Goal: Task Accomplishment & Management: Manage account settings

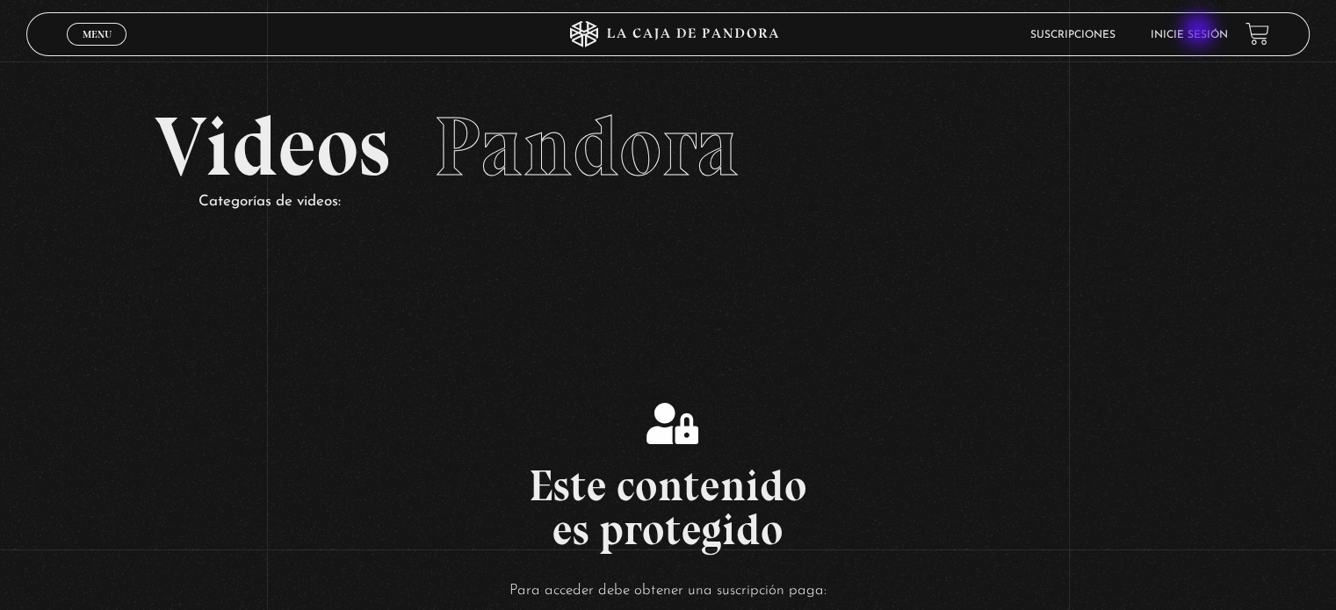
click at [1200, 32] on link "Inicie sesión" at bounding box center [1189, 35] width 77 height 11
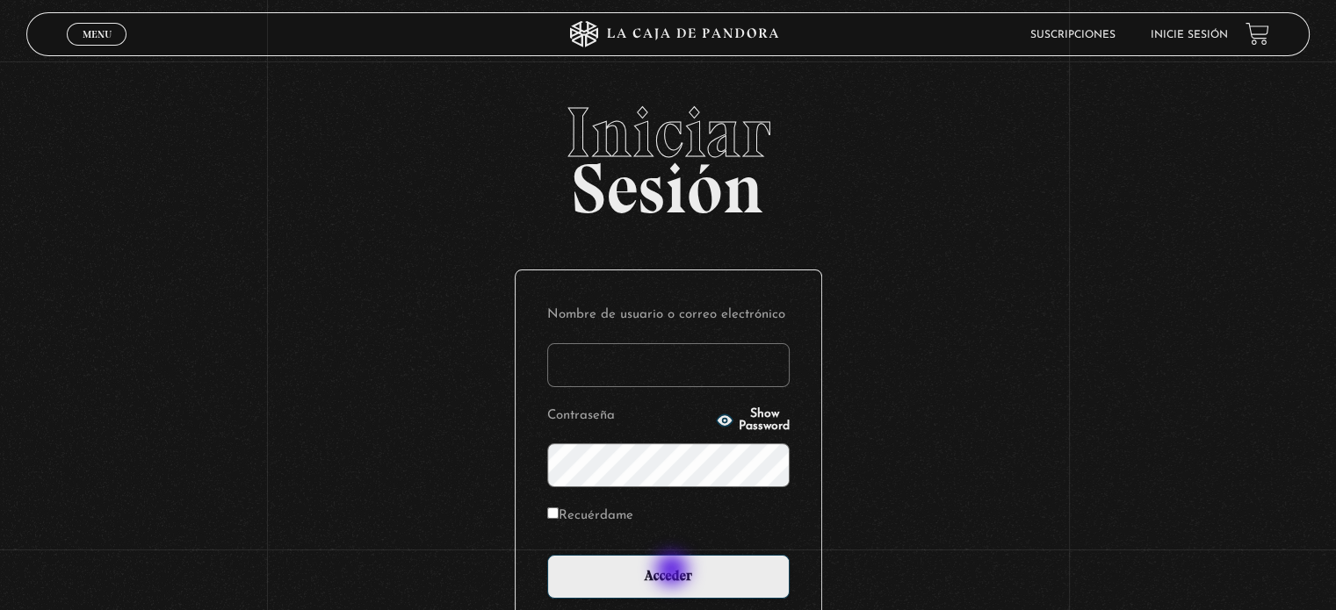
type input "kattia.cr@gmail.com"
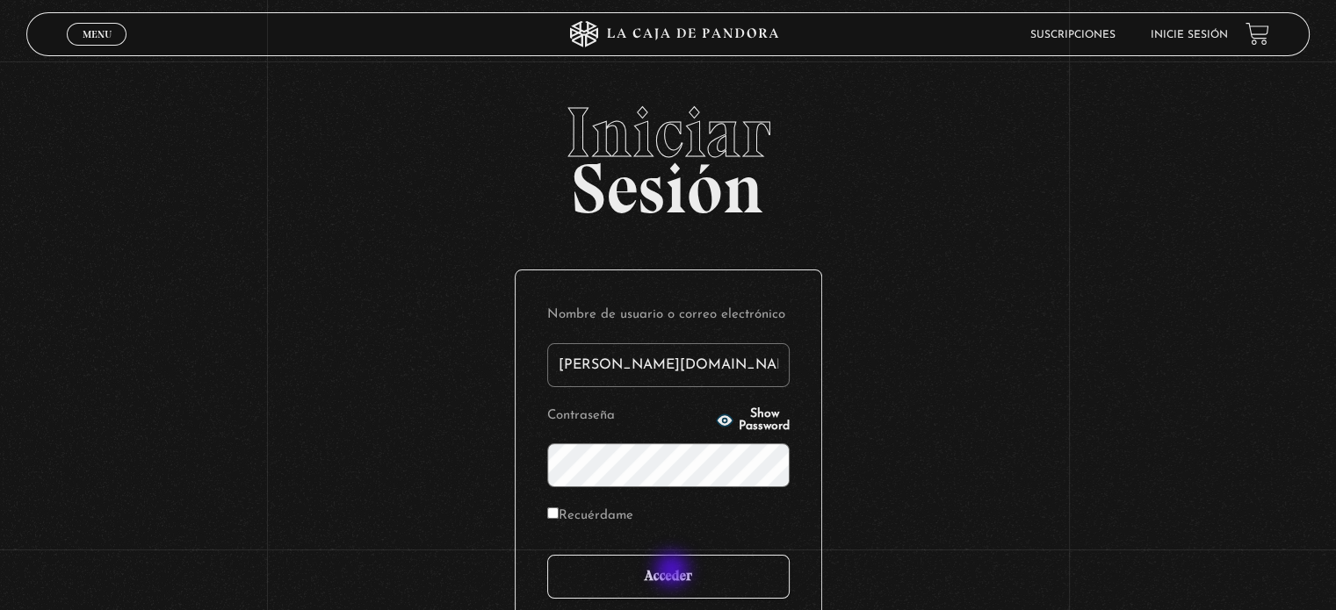
click at [674, 572] on input "Acceder" at bounding box center [668, 577] width 242 height 44
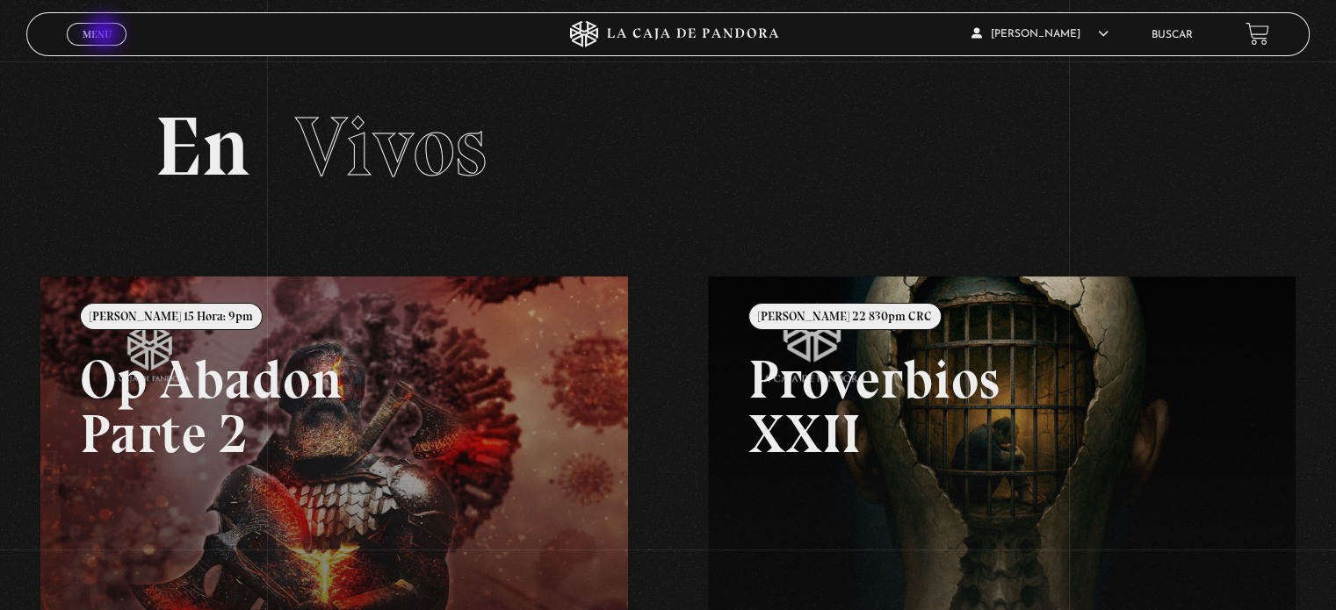
click at [105, 34] on span "Menu" at bounding box center [97, 34] width 29 height 11
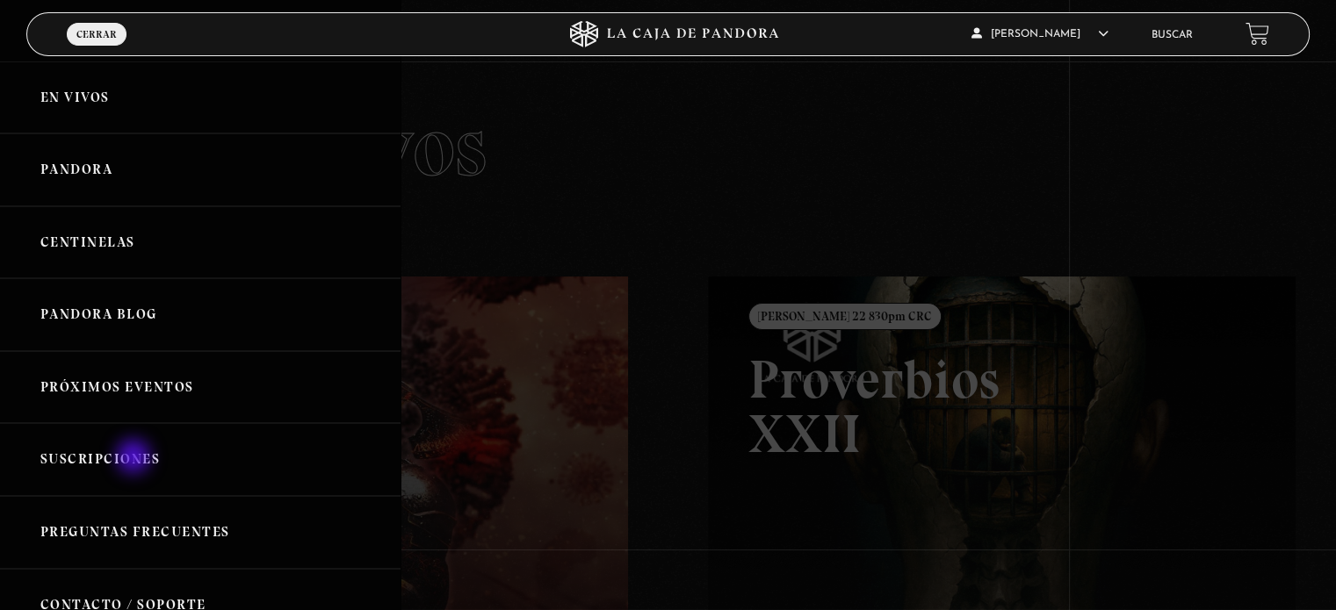
click at [135, 459] on link "Suscripciones" at bounding box center [200, 459] width 401 height 73
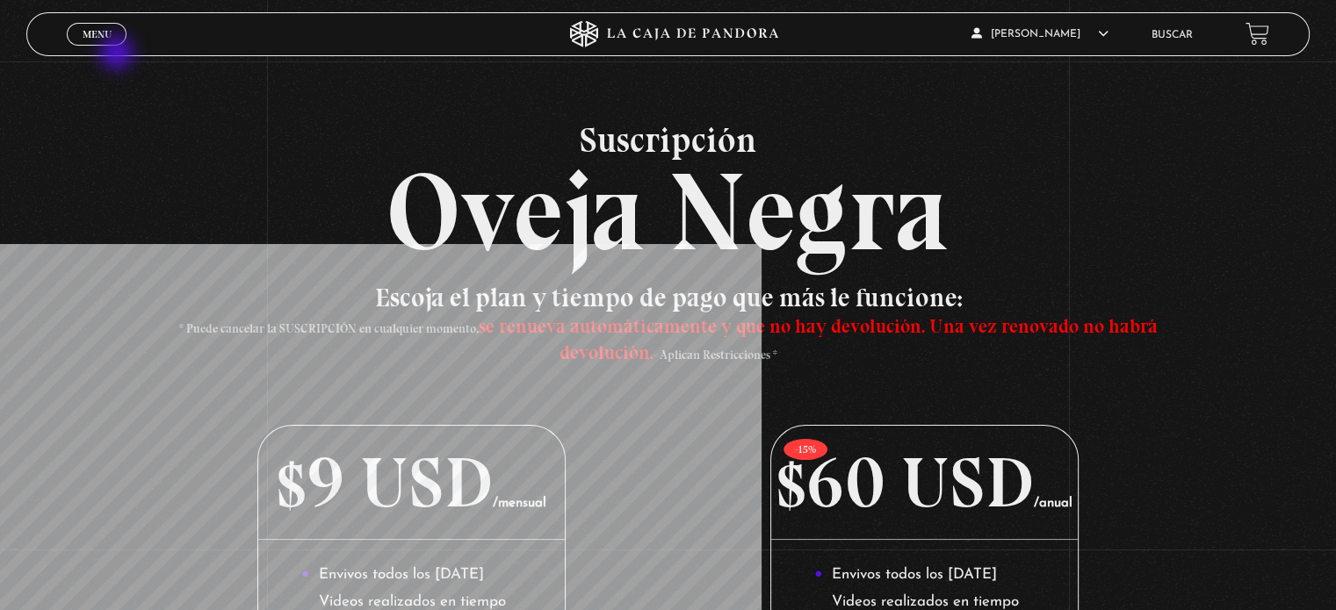
click at [112, 33] on link "Menu Cerrar" at bounding box center [97, 34] width 60 height 23
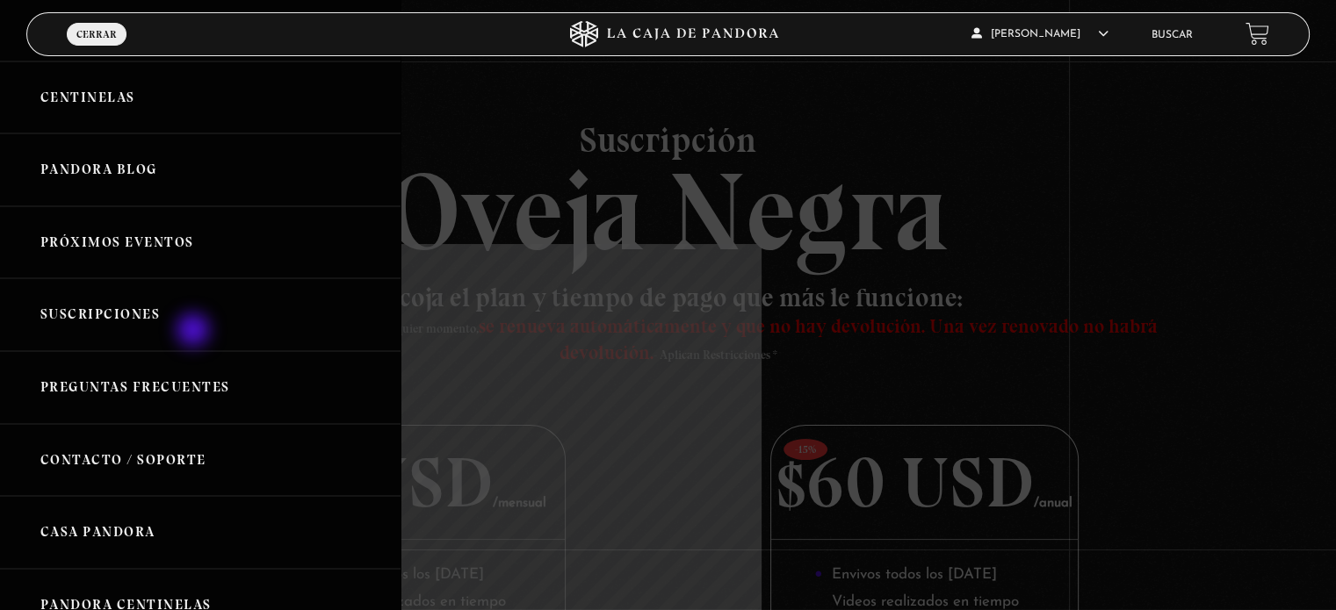
scroll to position [176, 0]
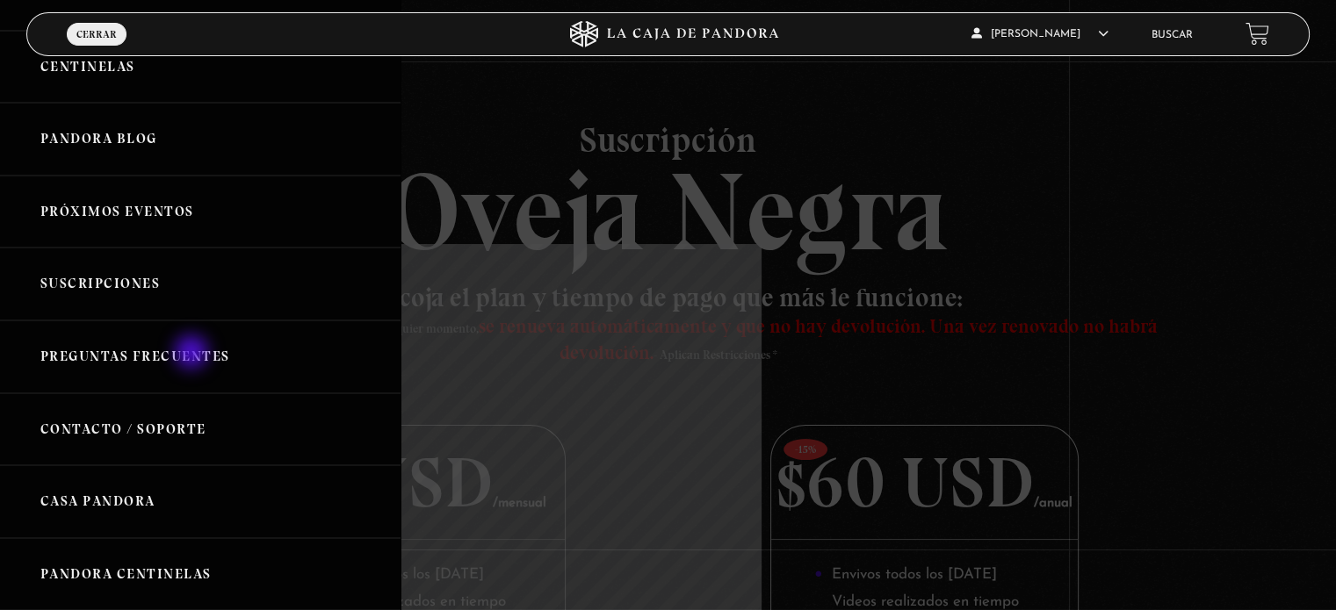
click at [193, 354] on link "Preguntas Frecuentes" at bounding box center [200, 357] width 401 height 73
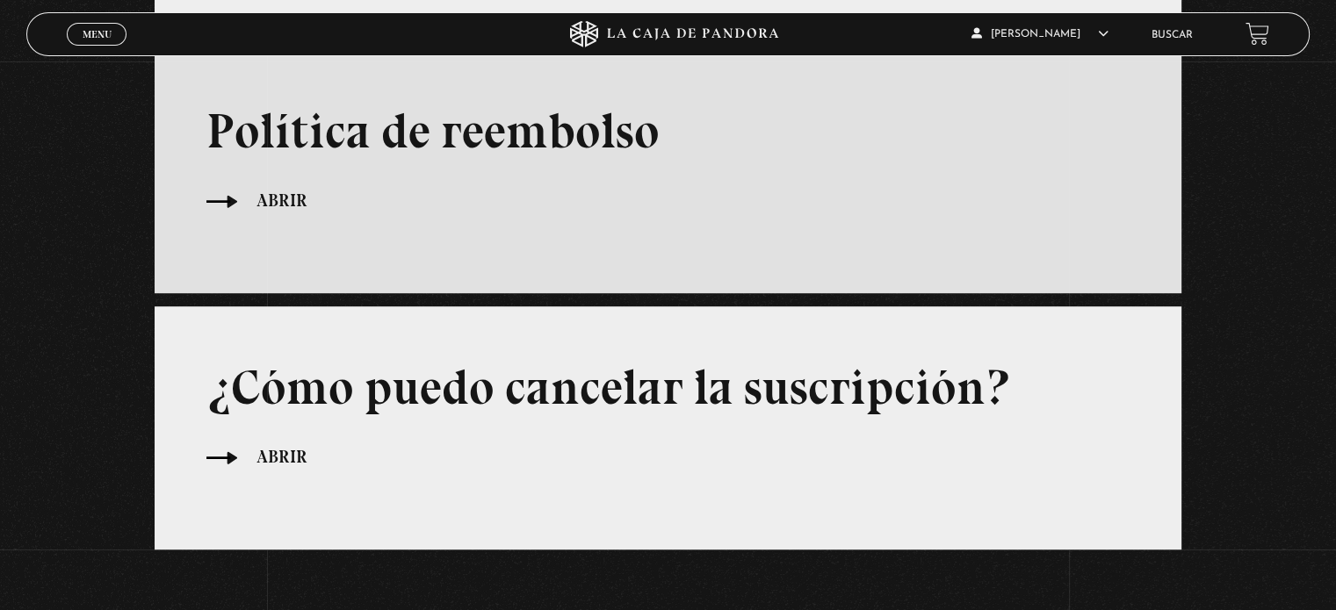
scroll to position [966, 0]
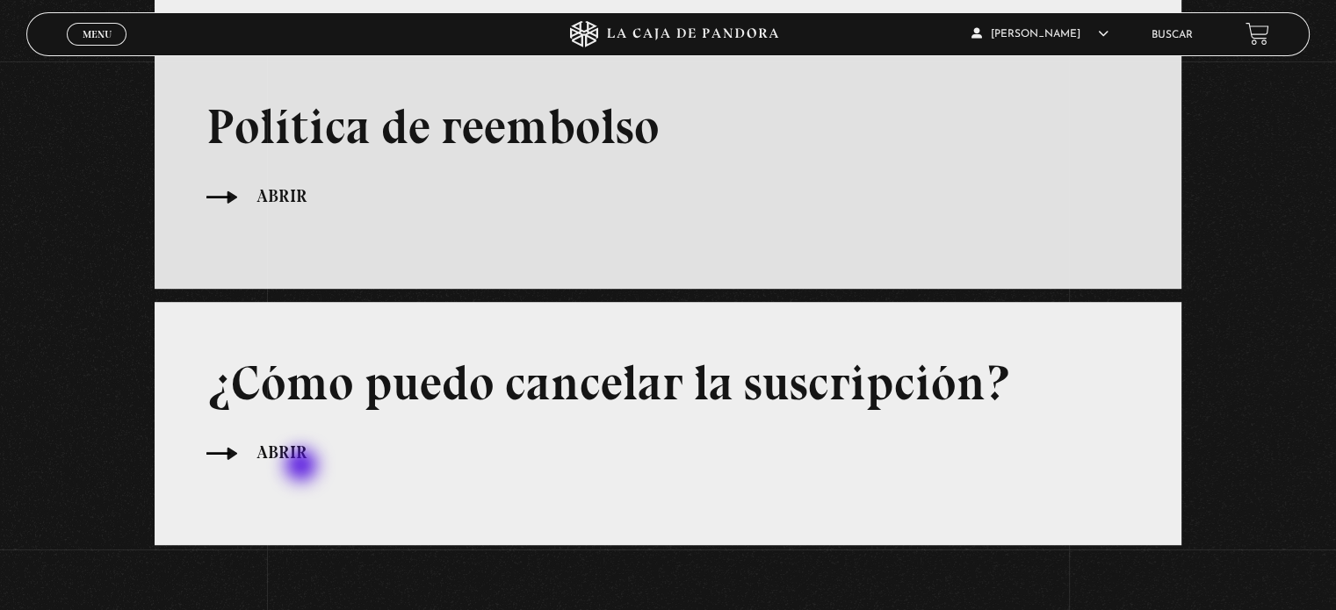
click at [302, 466] on span "Abrir" at bounding box center [281, 452] width 51 height 27
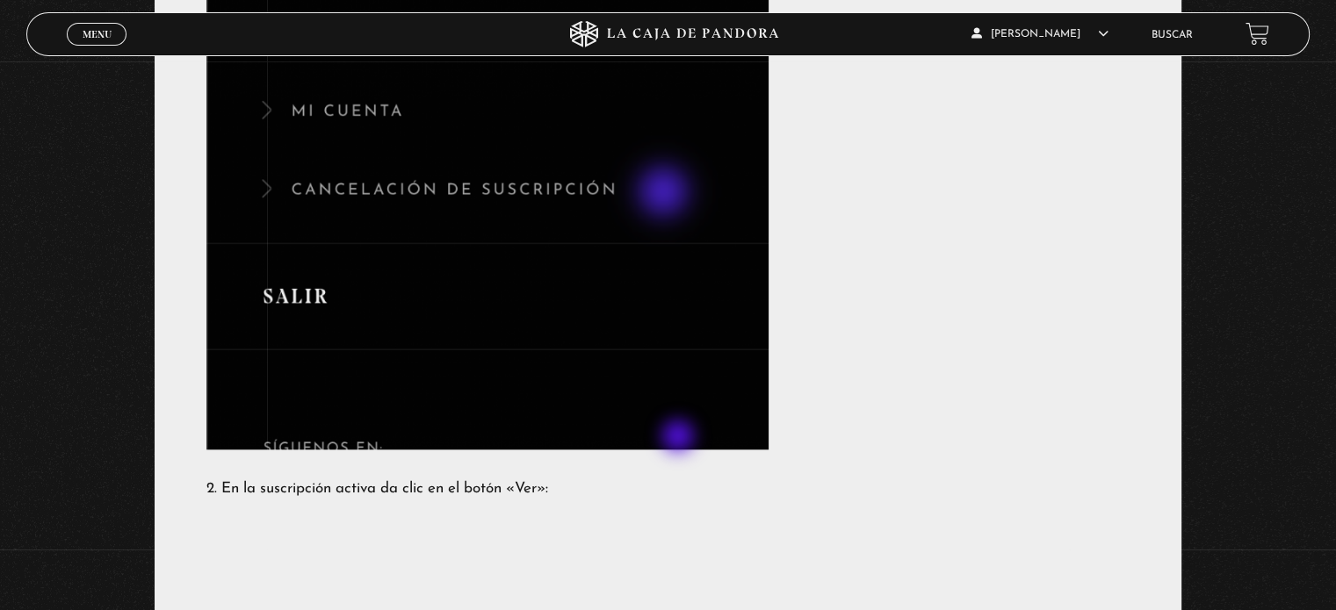
scroll to position [1845, 0]
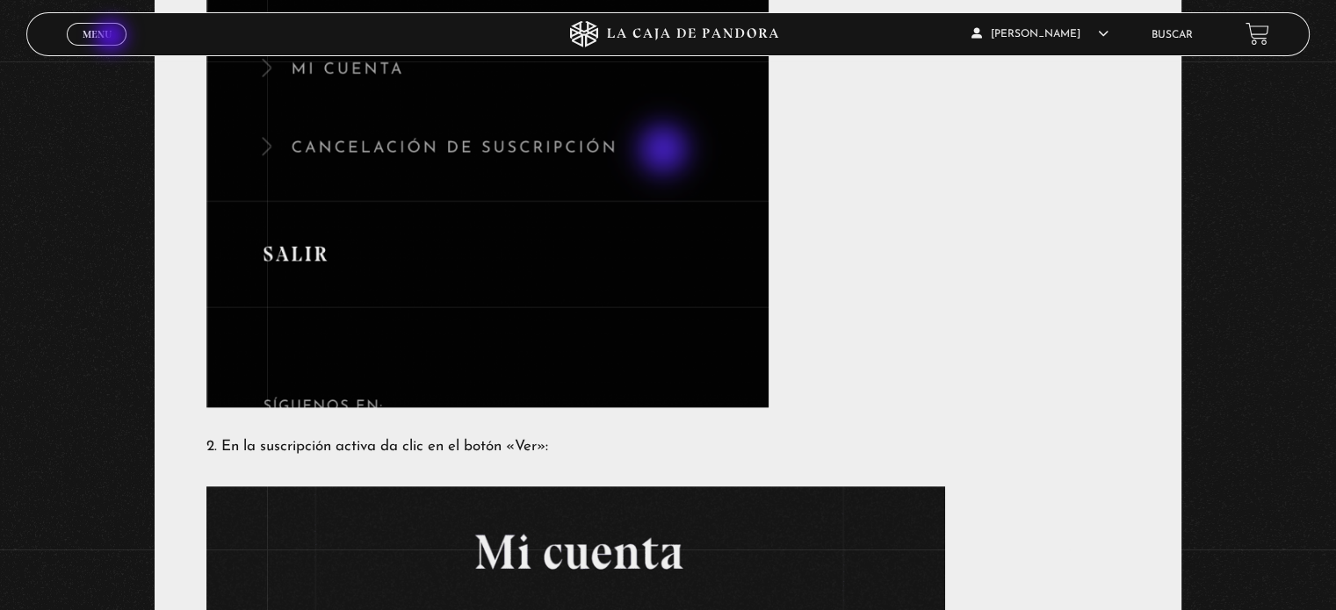
click at [112, 38] on link "Menu Cerrar" at bounding box center [97, 34] width 60 height 23
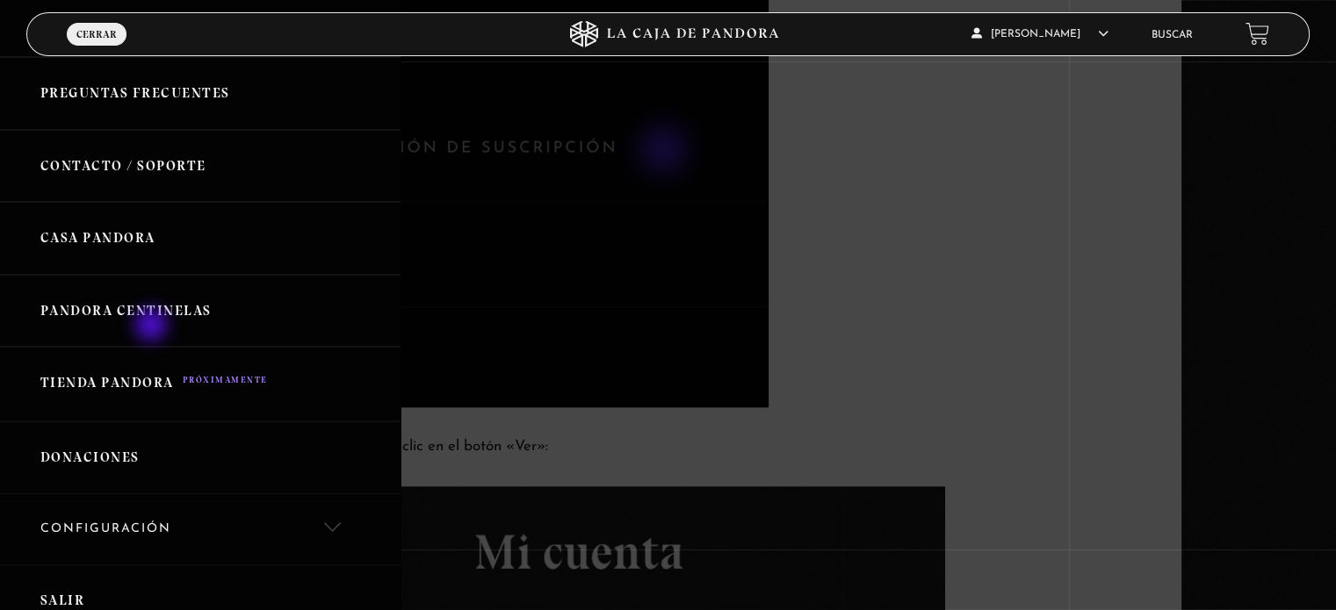
scroll to position [527, 0]
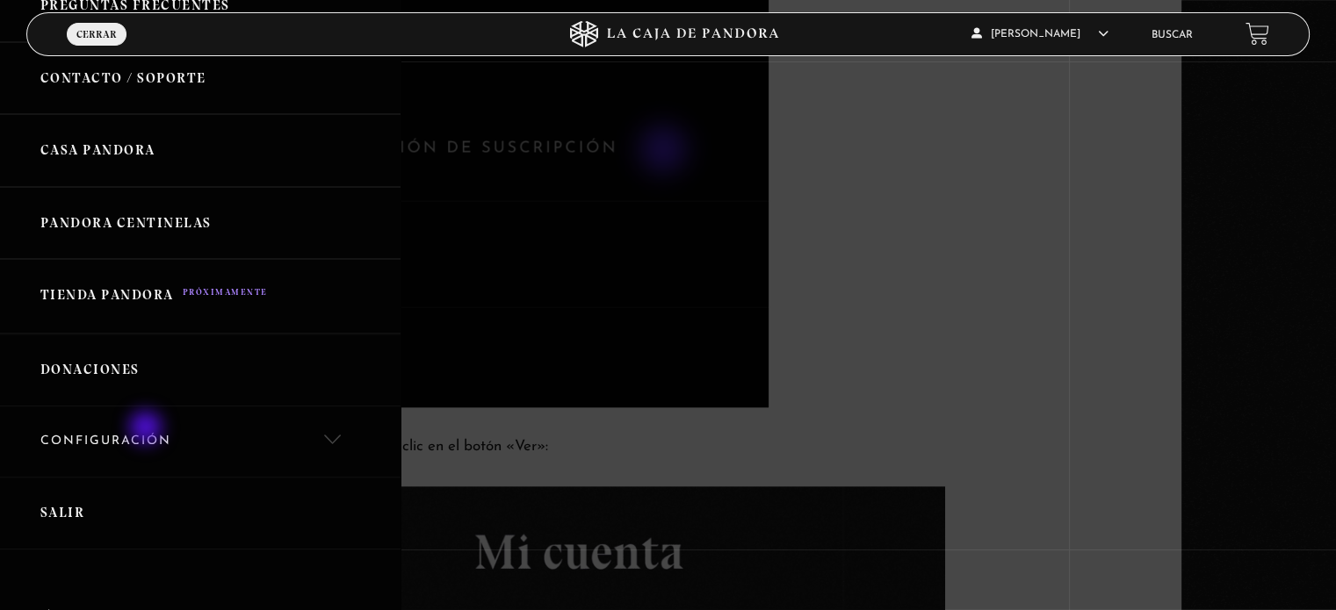
click at [148, 437] on link "Configuración" at bounding box center [200, 442] width 401 height 71
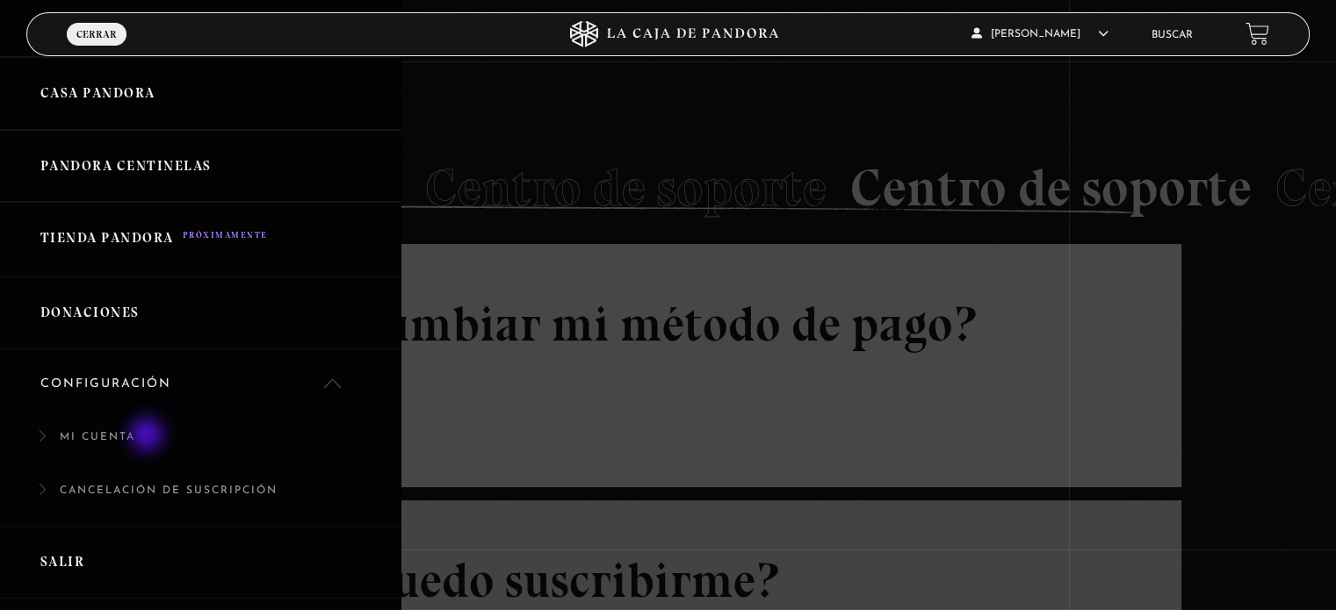
scroll to position [615, 0]
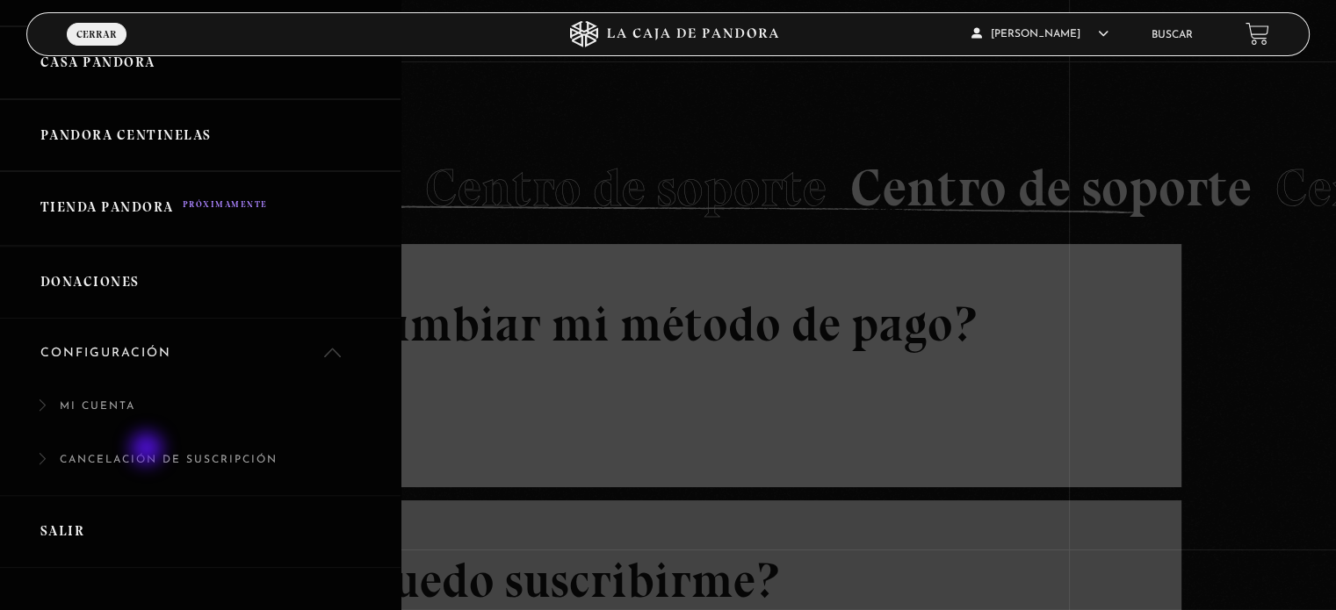
click at [148, 451] on link "Cancelación de suscripción" at bounding box center [200, 470] width 401 height 54
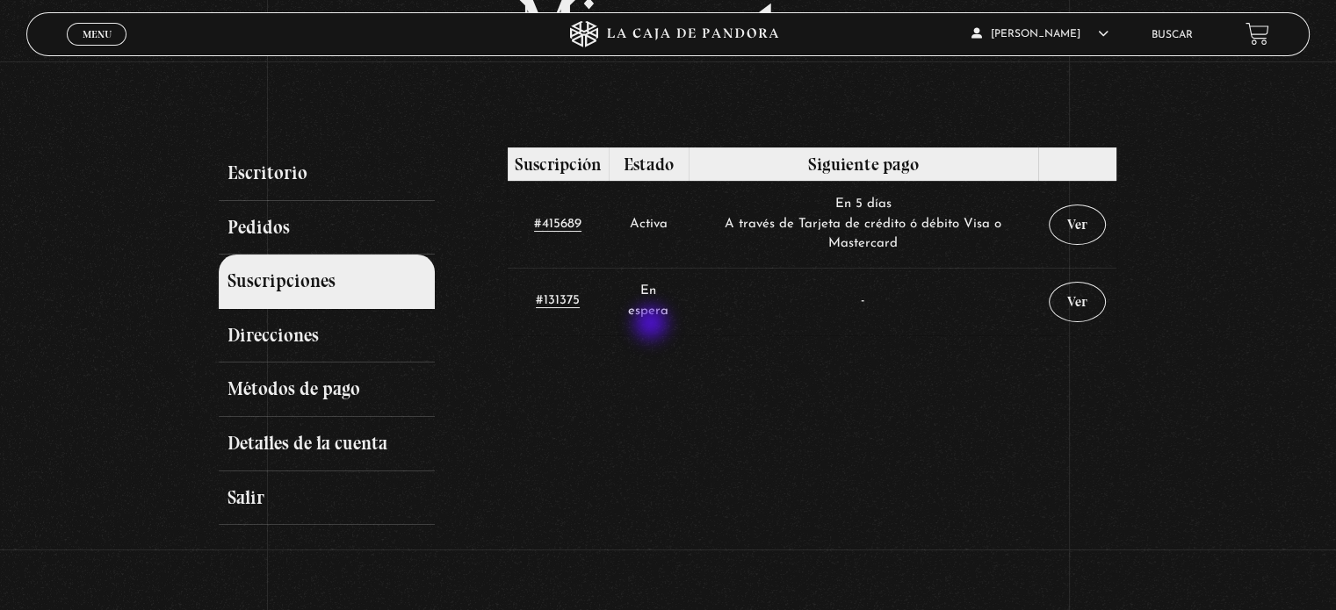
scroll to position [176, 0]
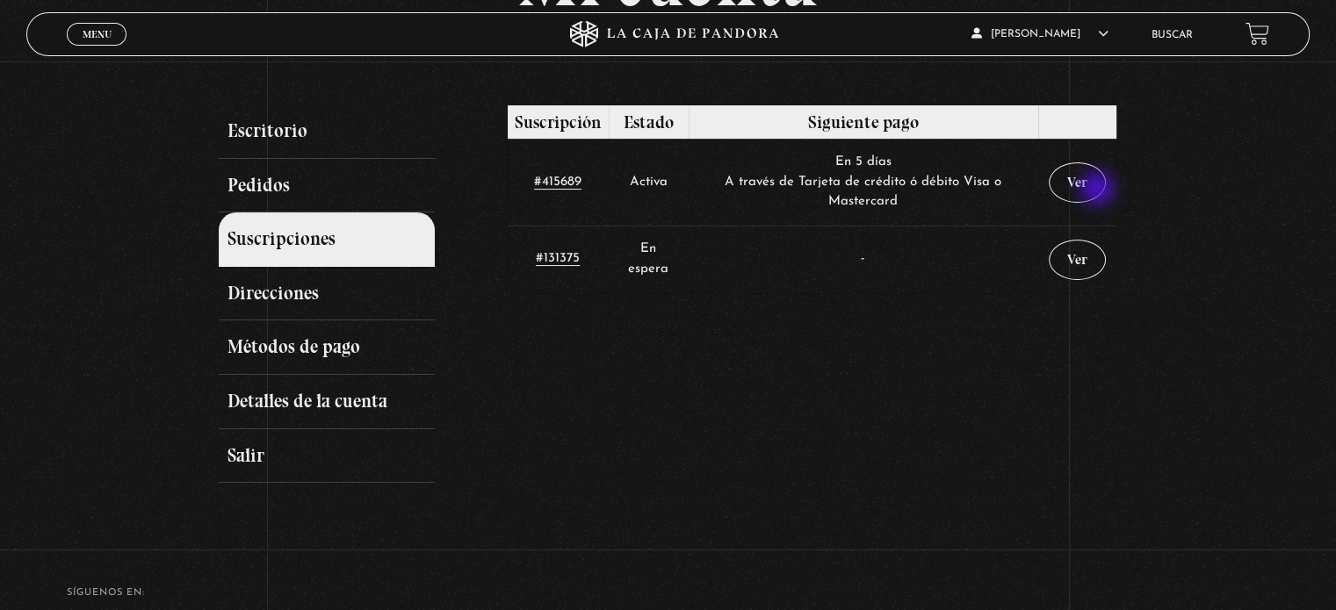
click at [1100, 191] on link "Ver" at bounding box center [1077, 182] width 57 height 40
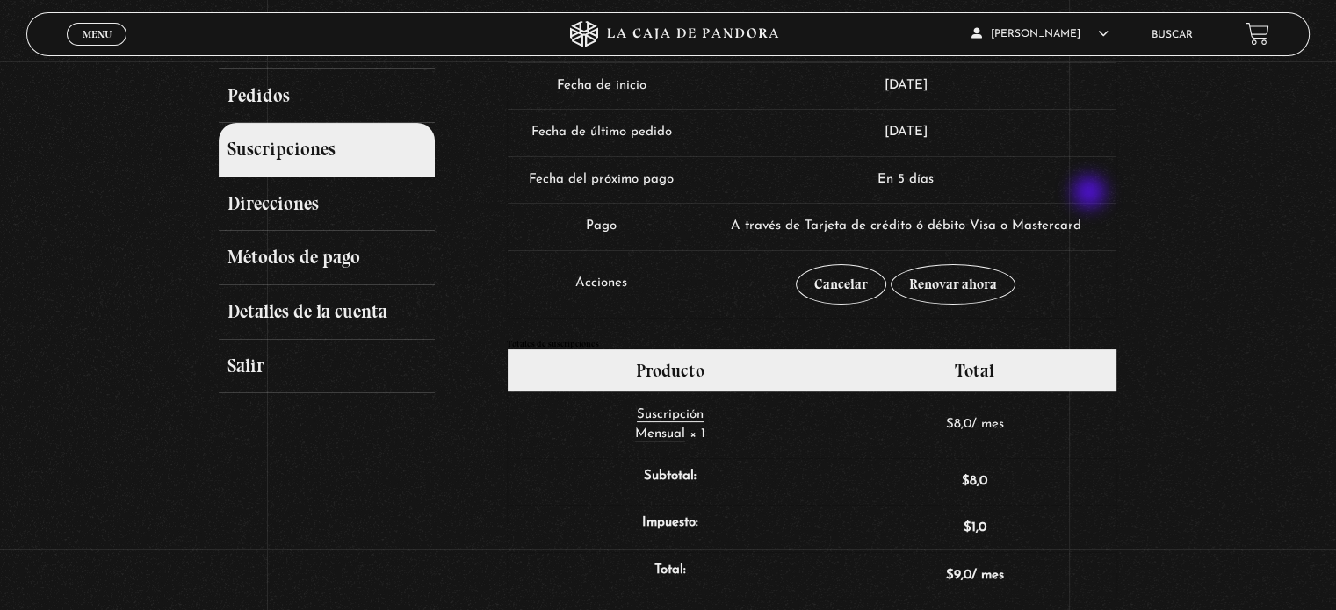
scroll to position [264, 0]
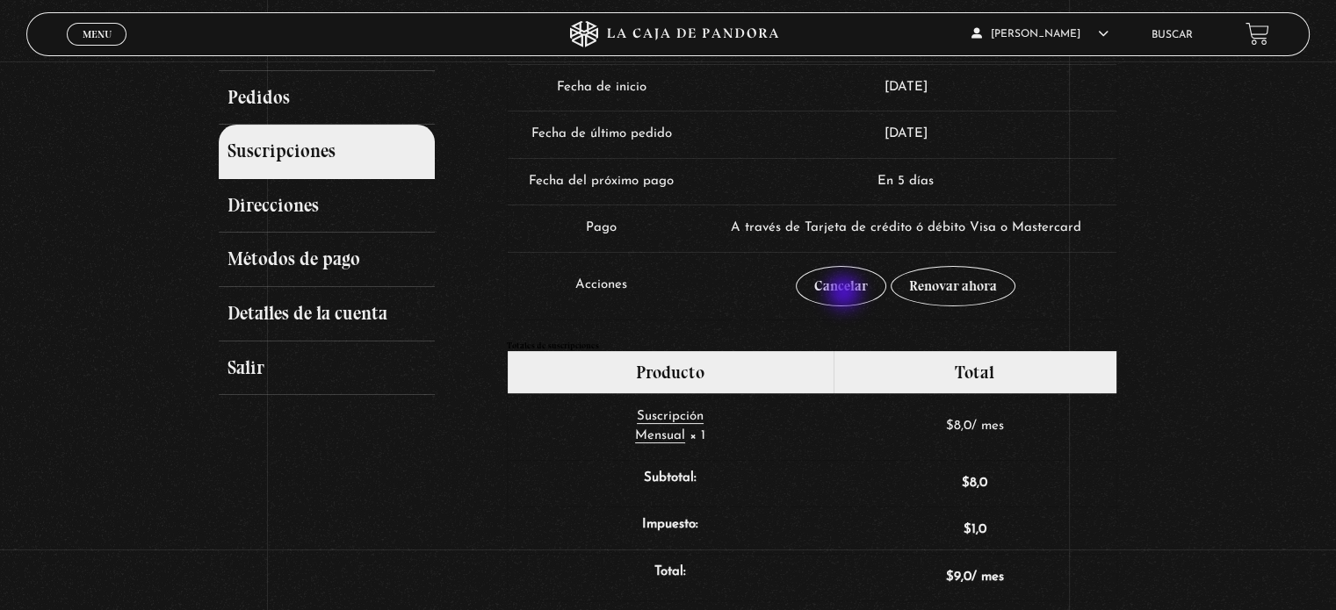
click at [846, 294] on link "Cancelar" at bounding box center [841, 286] width 90 height 40
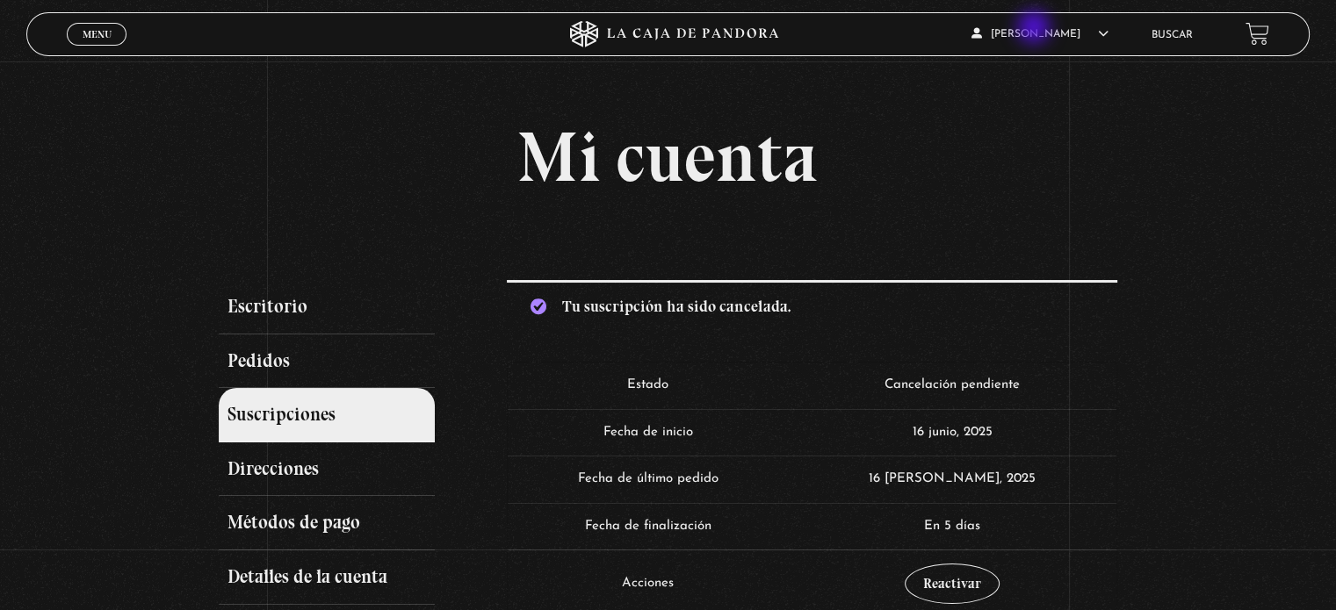
click at [1036, 29] on span "[PERSON_NAME]" at bounding box center [1039, 34] width 137 height 11
click at [1004, 249] on link "Salir" at bounding box center [1034, 243] width 159 height 46
